Goal: Find specific page/section: Find specific page/section

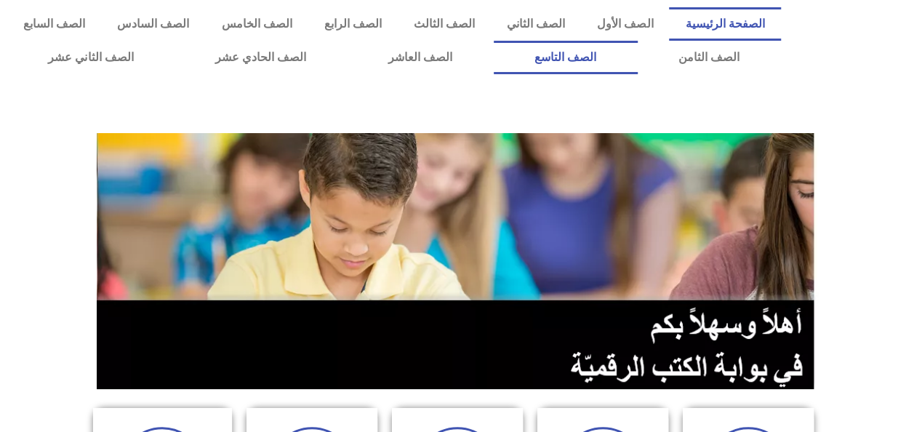
click at [637, 55] on link "الصف التاسع" at bounding box center [566, 57] width 144 height 33
click at [637, 57] on link "الصف التاسع" at bounding box center [566, 57] width 144 height 33
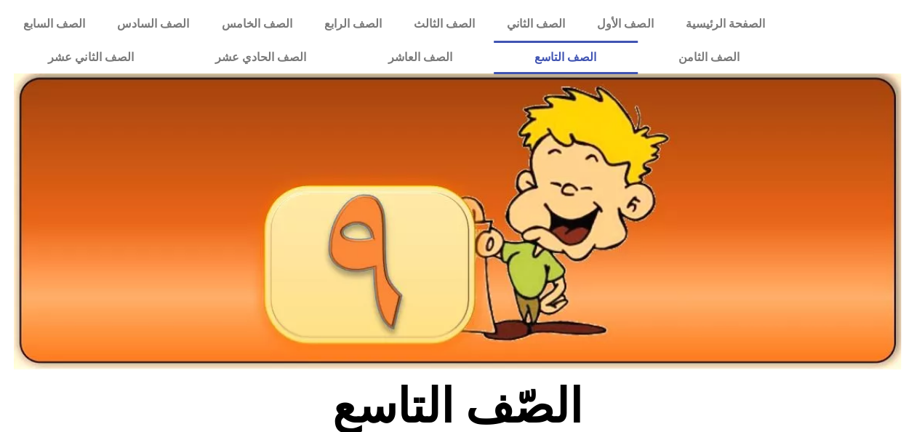
drag, startPoint x: 125, startPoint y: 3, endPoint x: 693, endPoint y: 119, distance: 580.2
click at [693, 119] on img at bounding box center [457, 221] width 887 height 296
click at [637, 47] on link "الصف التاسع" at bounding box center [566, 57] width 144 height 33
drag, startPoint x: 70, startPoint y: 0, endPoint x: 538, endPoint y: 286, distance: 548.8
click at [538, 286] on img at bounding box center [457, 221] width 887 height 296
